Goal: Information Seeking & Learning: Check status

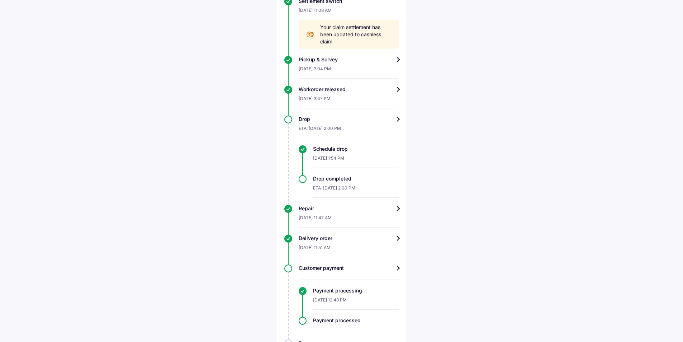
scroll to position [445, 0]
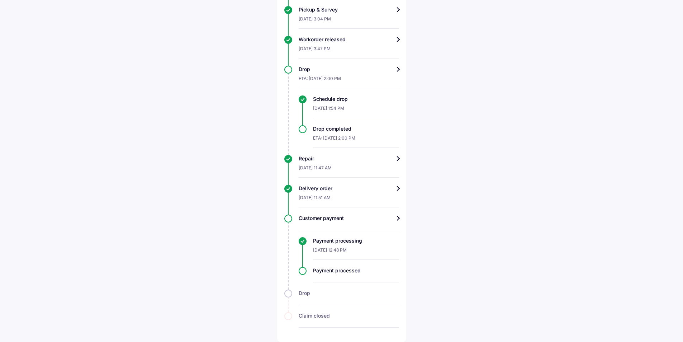
click at [339, 246] on div "[DATE] 12:48 PM" at bounding box center [356, 251] width 86 height 15
click at [303, 270] on div "Payment processed" at bounding box center [349, 274] width 100 height 15
click at [398, 216] on div "Customer payment" at bounding box center [349, 217] width 100 height 7
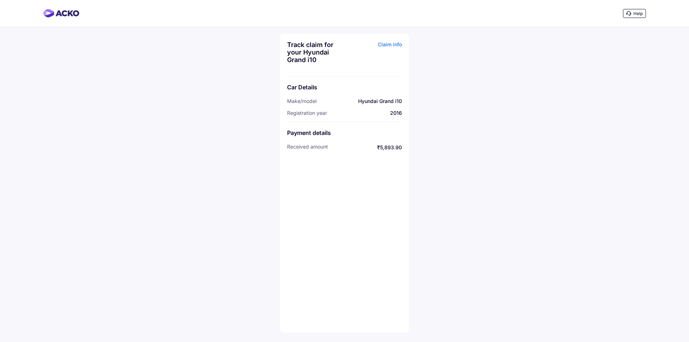
drag, startPoint x: 688, startPoint y: 143, endPoint x: 688, endPoint y: 250, distance: 106.5
click at [683, 250] on div "Help Track claim for your Hyundai Grand i10 Claim info Car Details Make/model H…" at bounding box center [344, 171] width 689 height 342
click at [294, 129] on div "Payment details" at bounding box center [344, 132] width 115 height 7
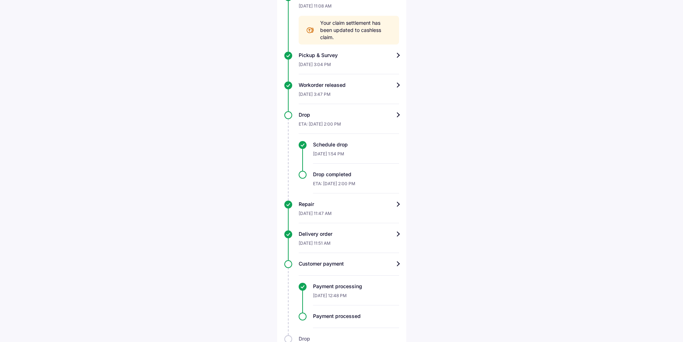
scroll to position [445, 0]
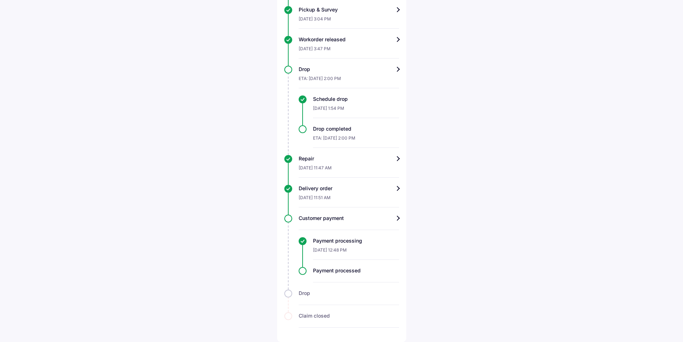
click at [329, 247] on div "[DATE] 12:48 PM" at bounding box center [356, 251] width 86 height 15
click at [398, 216] on div "Customer payment" at bounding box center [349, 217] width 100 height 7
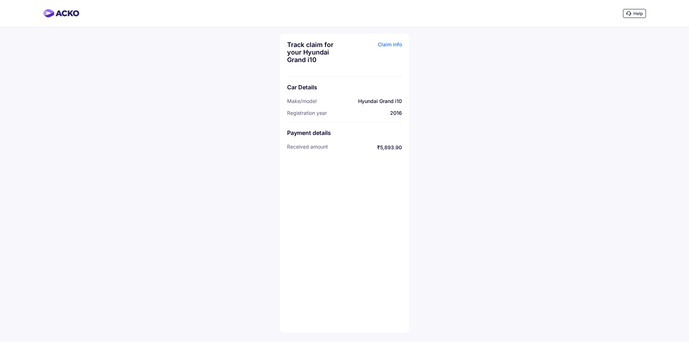
click at [390, 44] on div "Claim info" at bounding box center [374, 55] width 56 height 28
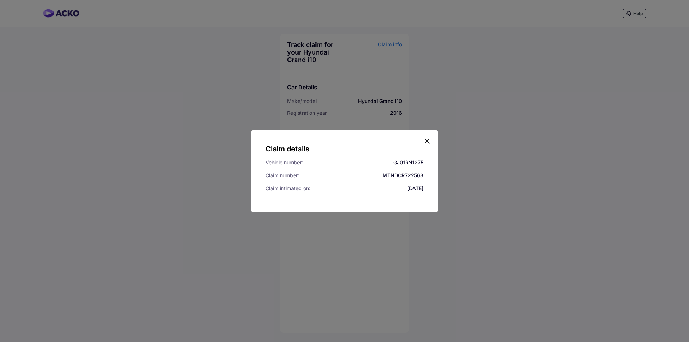
click at [429, 138] on icon at bounding box center [426, 140] width 7 height 7
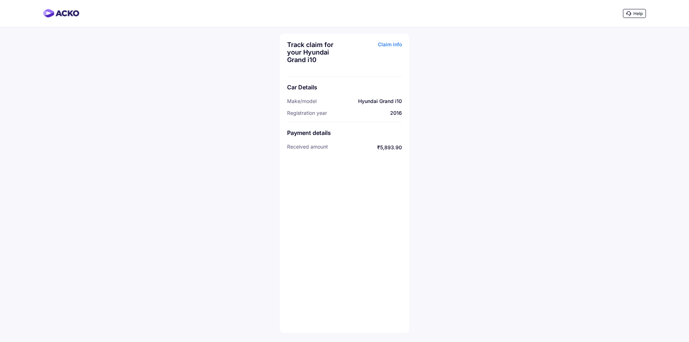
click at [379, 159] on div "Track claim for your Hyundai Grand i10 Claim info Car Details Make/model Hyunda…" at bounding box center [344, 183] width 129 height 299
click at [379, 152] on div "Track claim for your Hyundai Grand i10 Claim info Car Details Make/model Hyunda…" at bounding box center [344, 183] width 129 height 299
click at [391, 146] on span "₹5,893.90" at bounding box center [368, 147] width 67 height 8
click at [302, 134] on div "Payment details" at bounding box center [344, 132] width 115 height 7
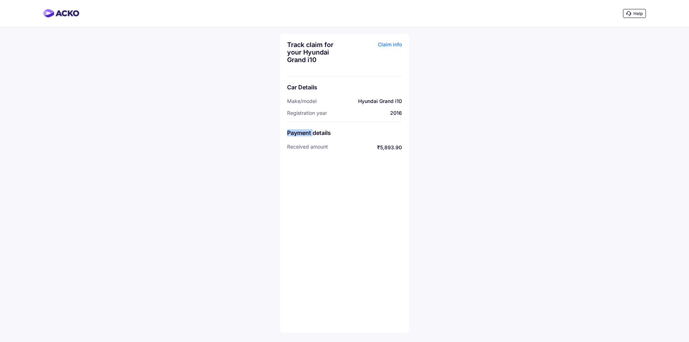
click at [302, 134] on div "Payment details" at bounding box center [344, 132] width 115 height 7
